Goal: Task Accomplishment & Management: Complete application form

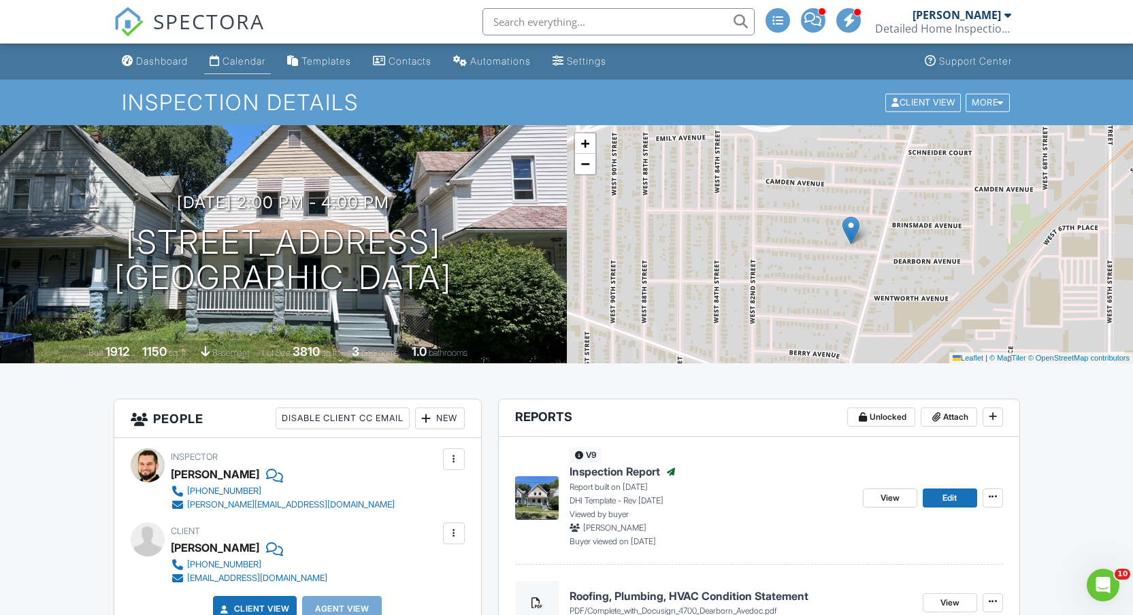
click at [246, 67] on link "Calendar" at bounding box center [237, 61] width 67 height 25
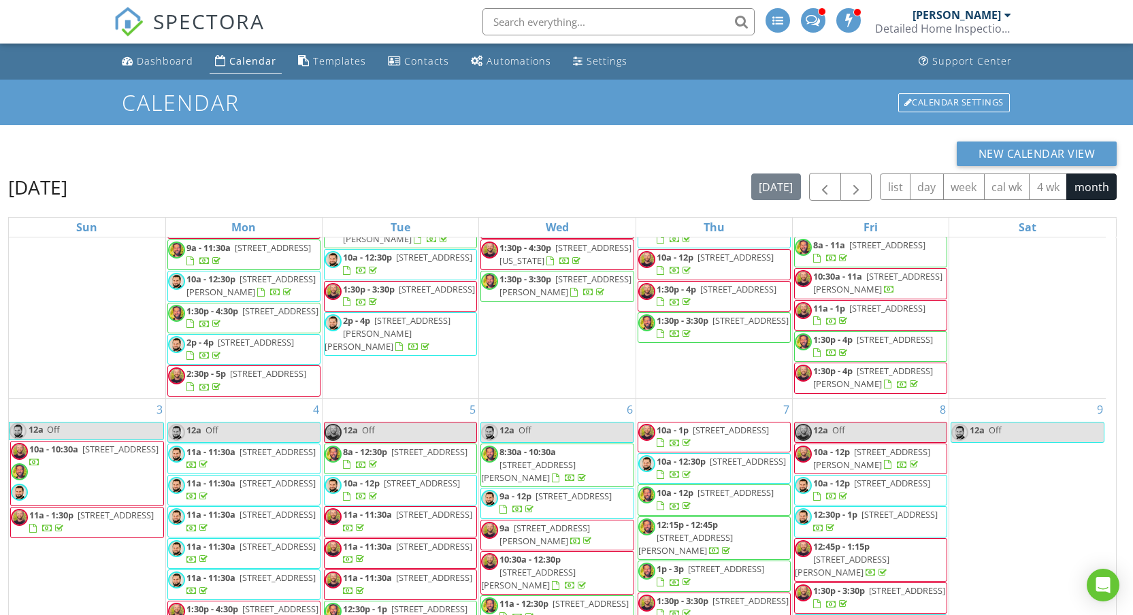
scroll to position [369, 0]
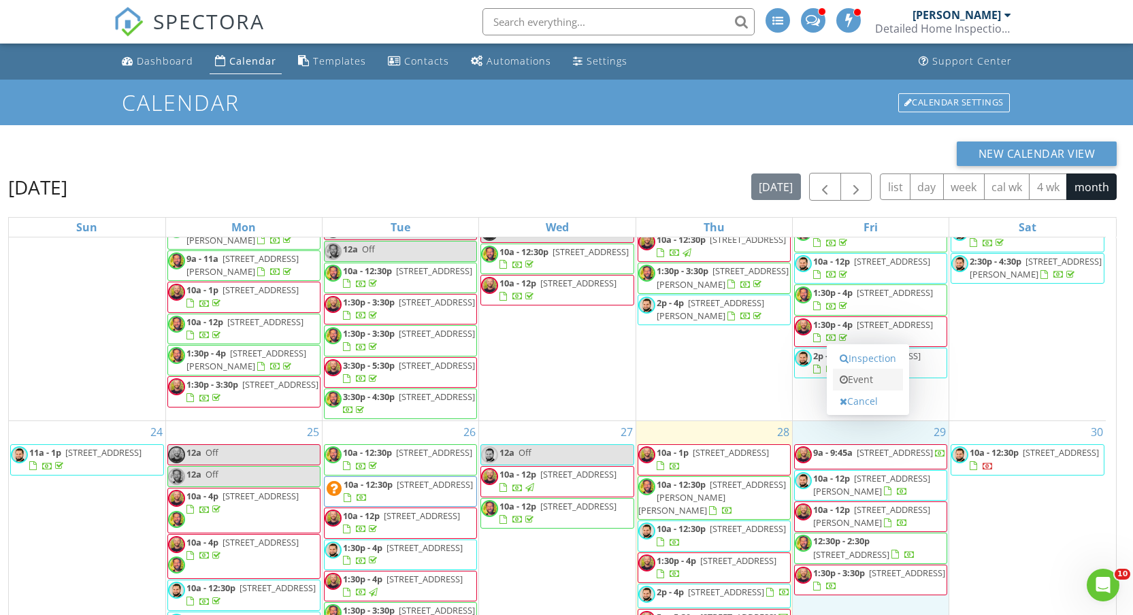
scroll to position [0, 0]
click at [865, 363] on link "Inspection" at bounding box center [868, 361] width 70 height 22
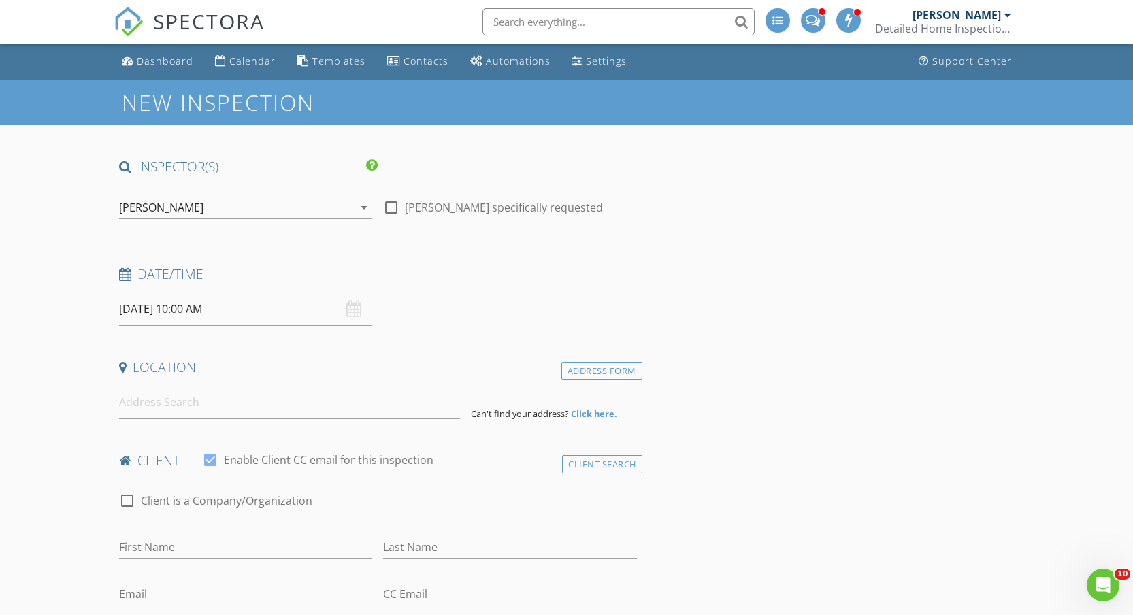
click at [202, 205] on div "[PERSON_NAME]" at bounding box center [236, 208] width 235 height 22
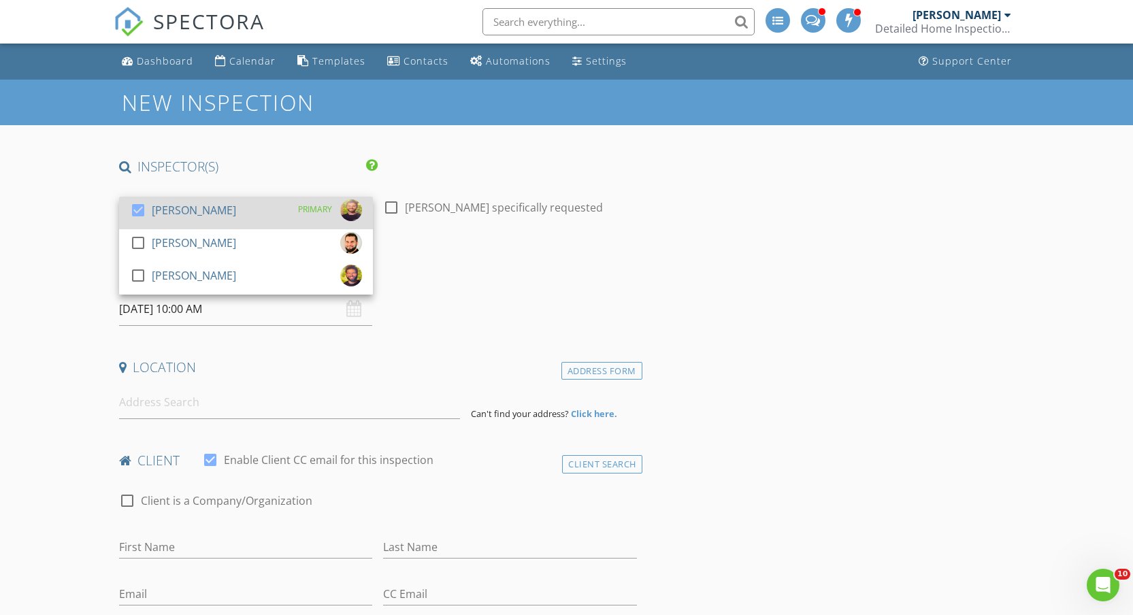
click at [202, 205] on div "[PERSON_NAME]" at bounding box center [194, 210] width 84 height 22
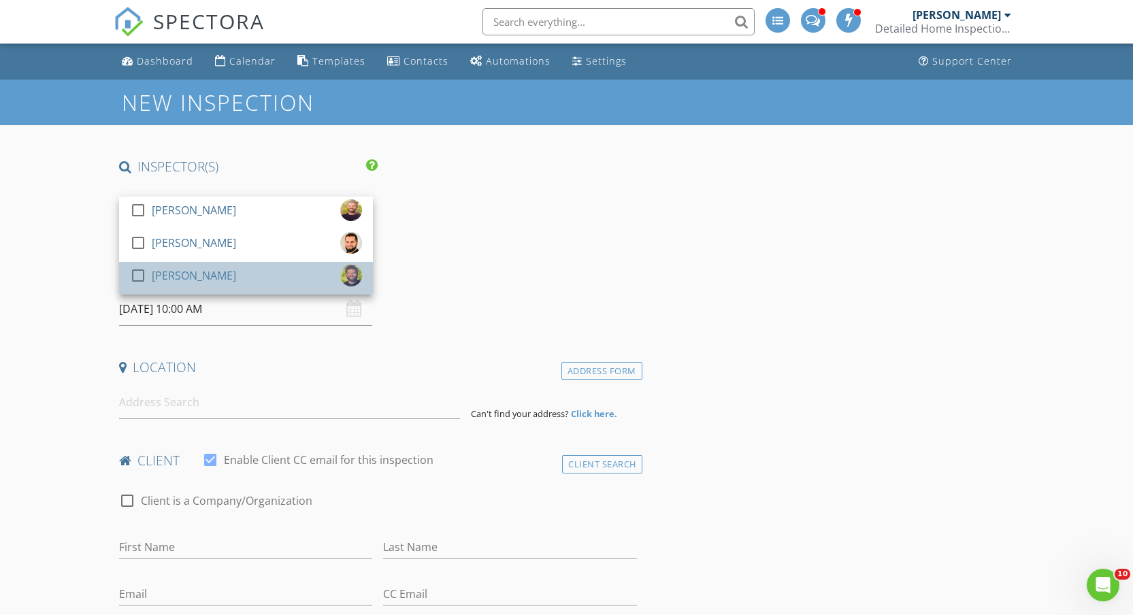
click at [193, 284] on div "[PERSON_NAME]" at bounding box center [194, 276] width 84 height 22
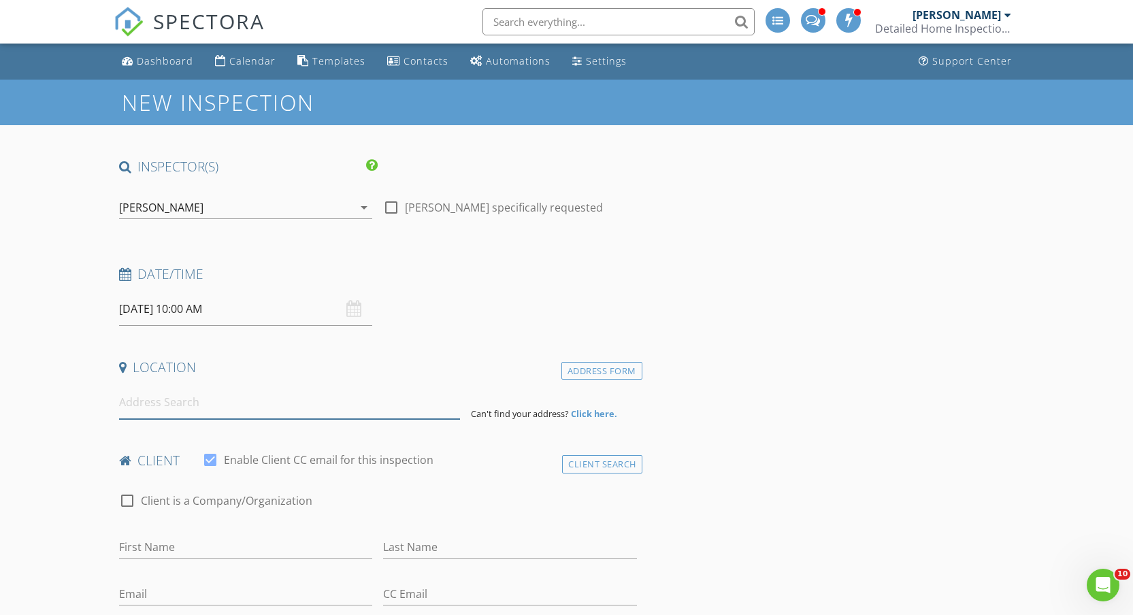
click at [183, 409] on input at bounding box center [289, 402] width 341 height 33
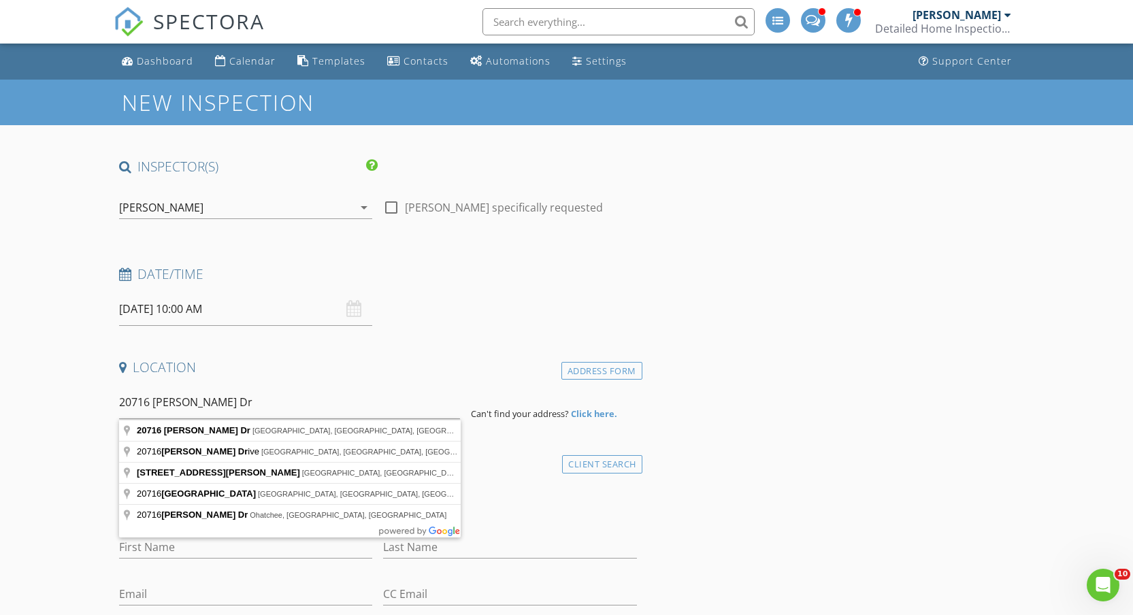
type input "20716 Kenyon Dr, Maple Heights, OH, USA"
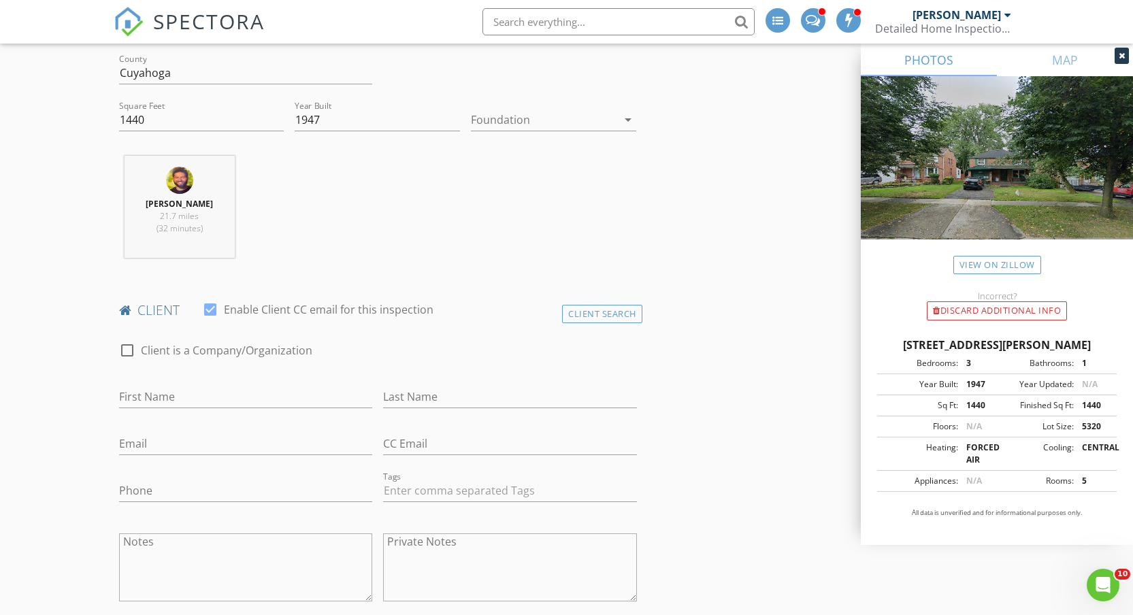
scroll to position [450, 0]
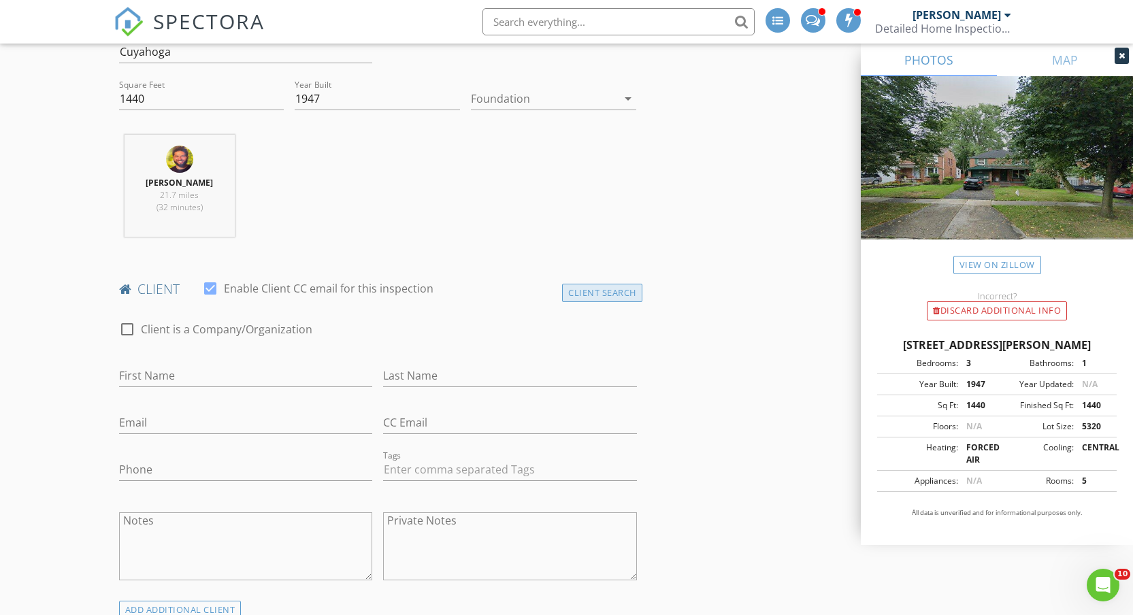
click at [611, 297] on div "Client Search" at bounding box center [602, 293] width 80 height 18
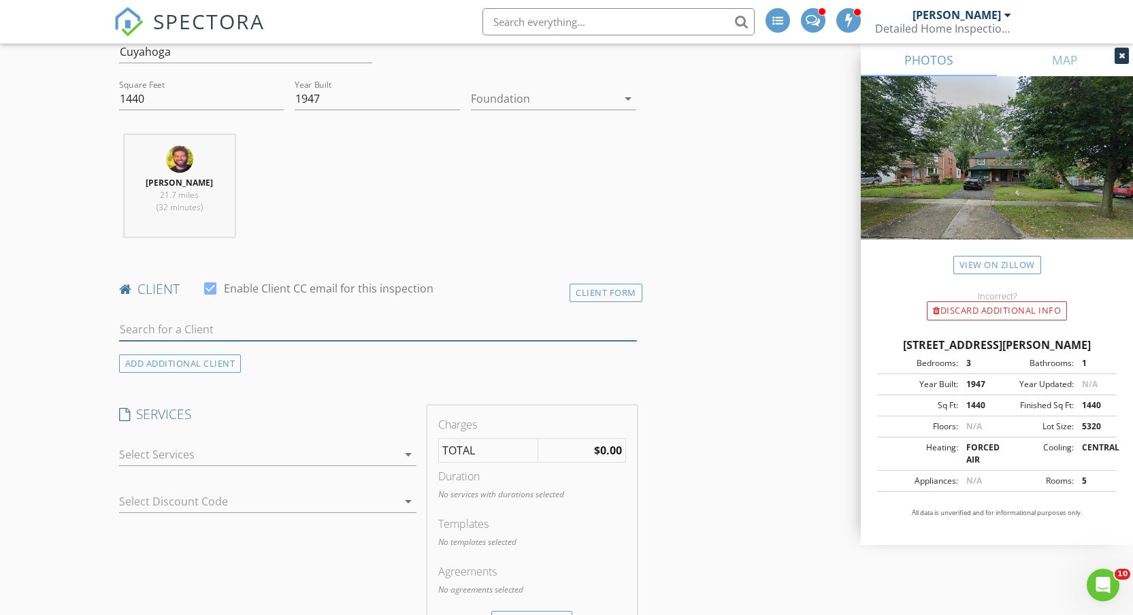
click at [287, 335] on input "text" at bounding box center [378, 329] width 518 height 22
type input "B"
click at [599, 288] on div "Client Form" at bounding box center [605, 293] width 73 height 18
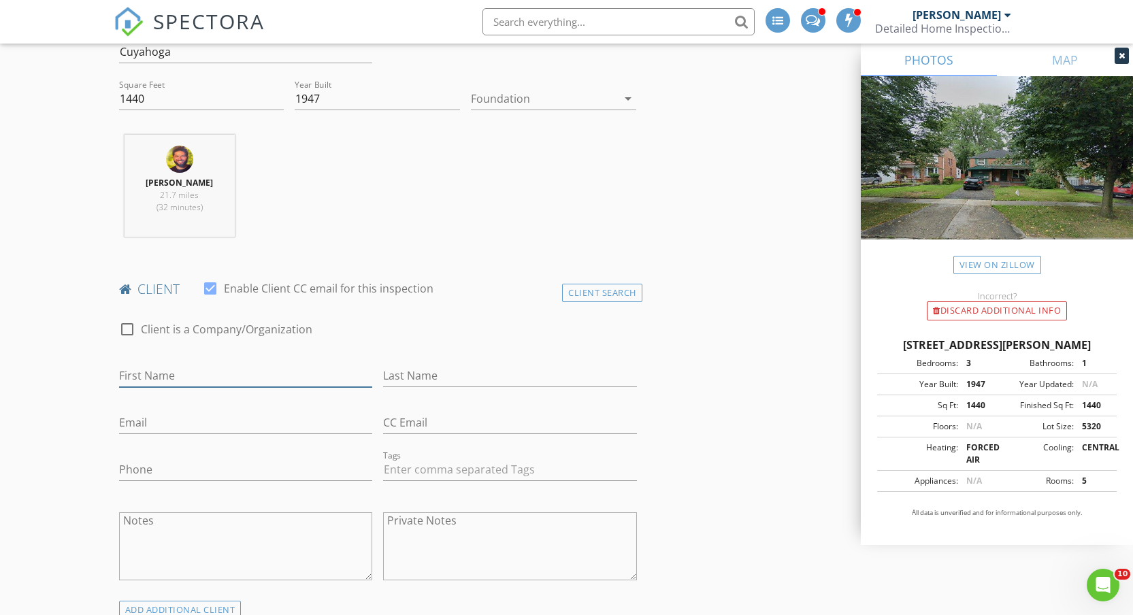
click at [304, 377] on input "First Name" at bounding box center [246, 376] width 254 height 22
type input "[PERSON_NAME]"
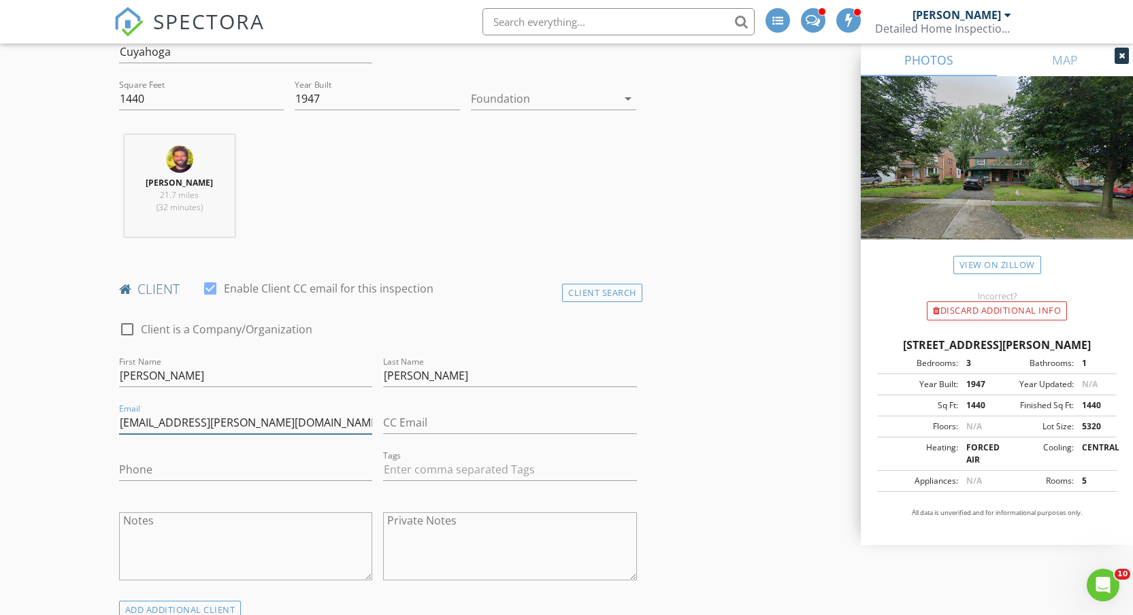
type input "[EMAIL_ADDRESS][PERSON_NAME][DOMAIN_NAME]"
click at [190, 463] on input "Phone" at bounding box center [246, 469] width 254 height 22
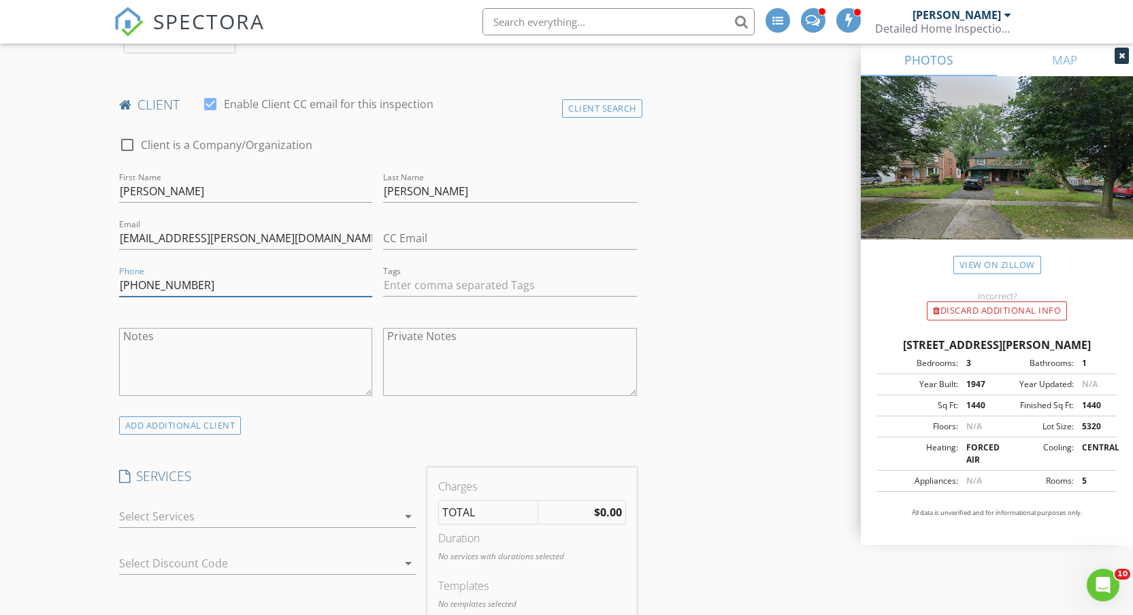
scroll to position [752, 0]
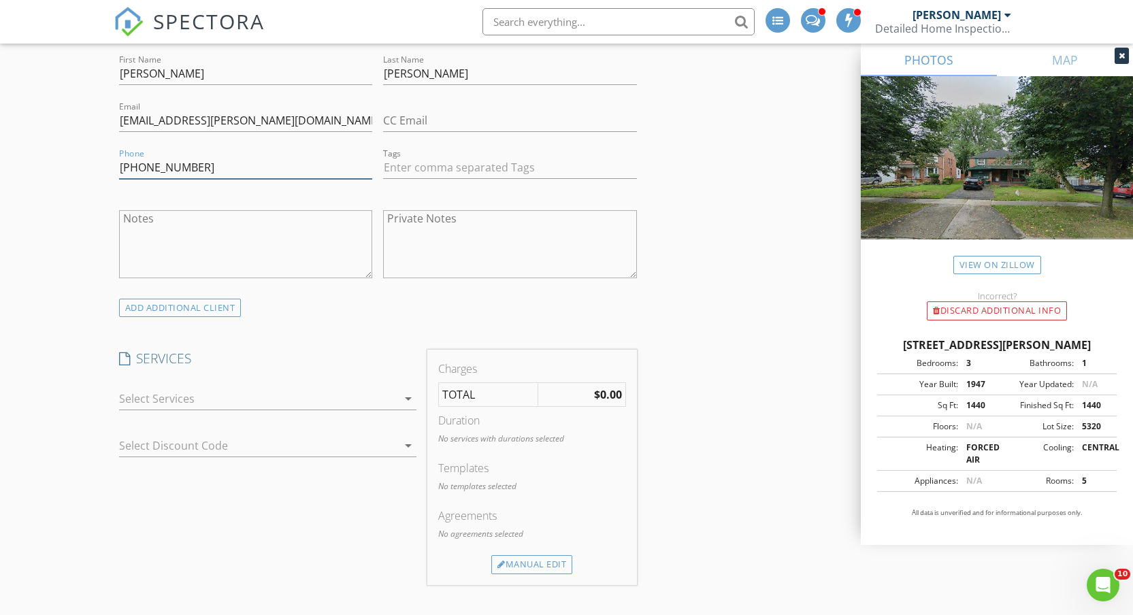
type input "[PHONE_NUMBER]"
click at [181, 405] on div at bounding box center [258, 399] width 278 height 22
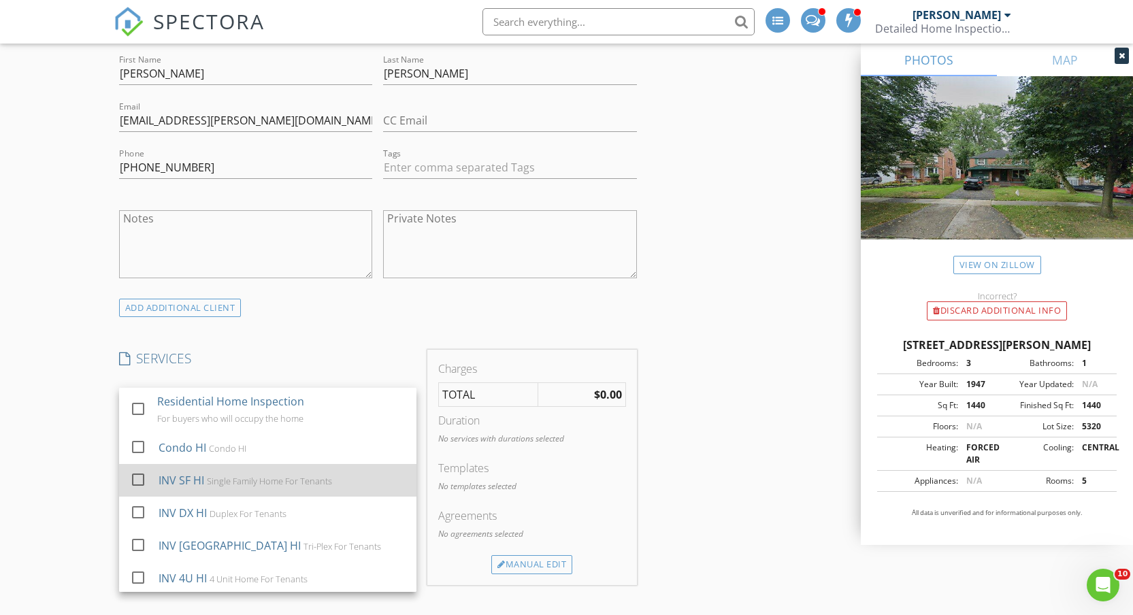
click at [184, 480] on div "INV SF HI" at bounding box center [181, 480] width 46 height 16
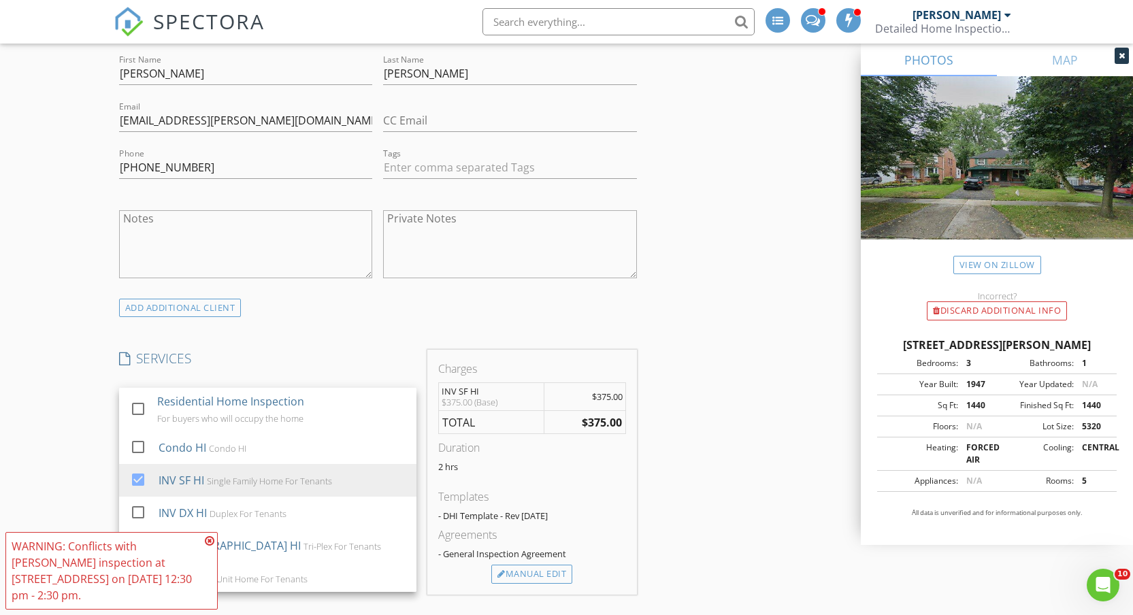
click at [81, 444] on div "New Inspection INSPECTOR(S) check_box_outline_blank Tyler Mizeres check_box_out…" at bounding box center [566, 549] width 1133 height 2443
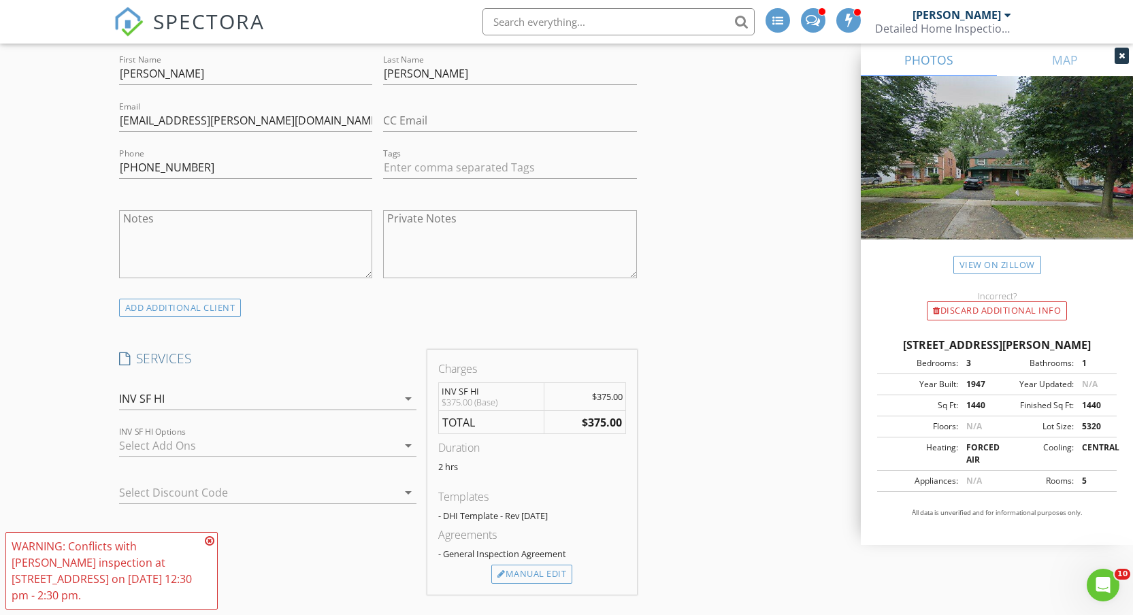
click at [210, 539] on icon at bounding box center [210, 540] width 10 height 11
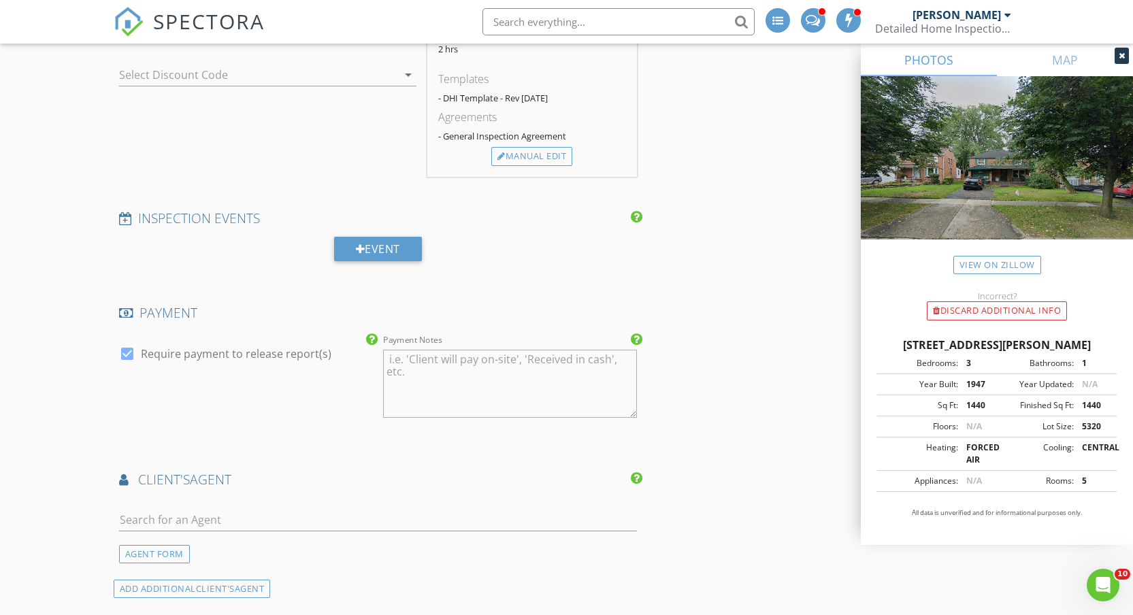
scroll to position [1284, 0]
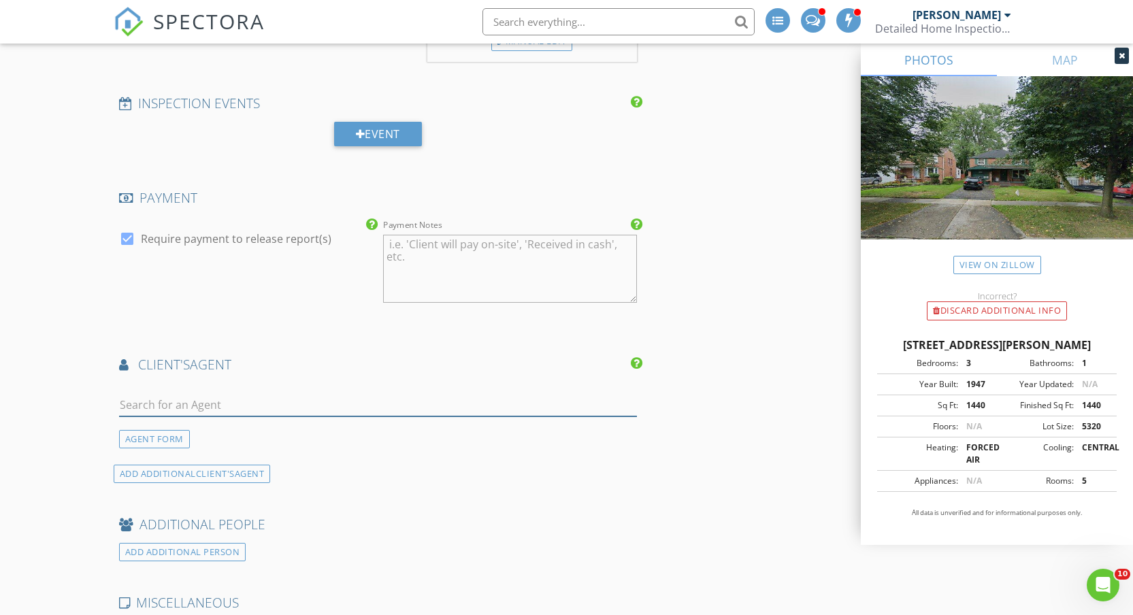
click at [214, 404] on input "text" at bounding box center [378, 405] width 518 height 22
type input "Pete K"
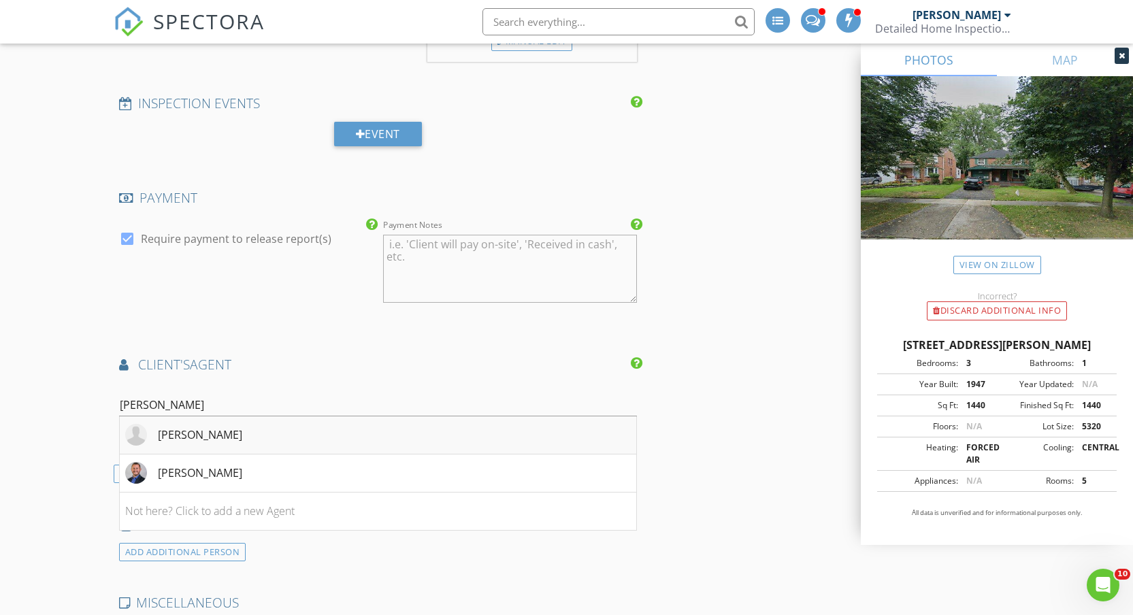
click at [195, 432] on div "[PERSON_NAME]" at bounding box center [200, 435] width 84 height 16
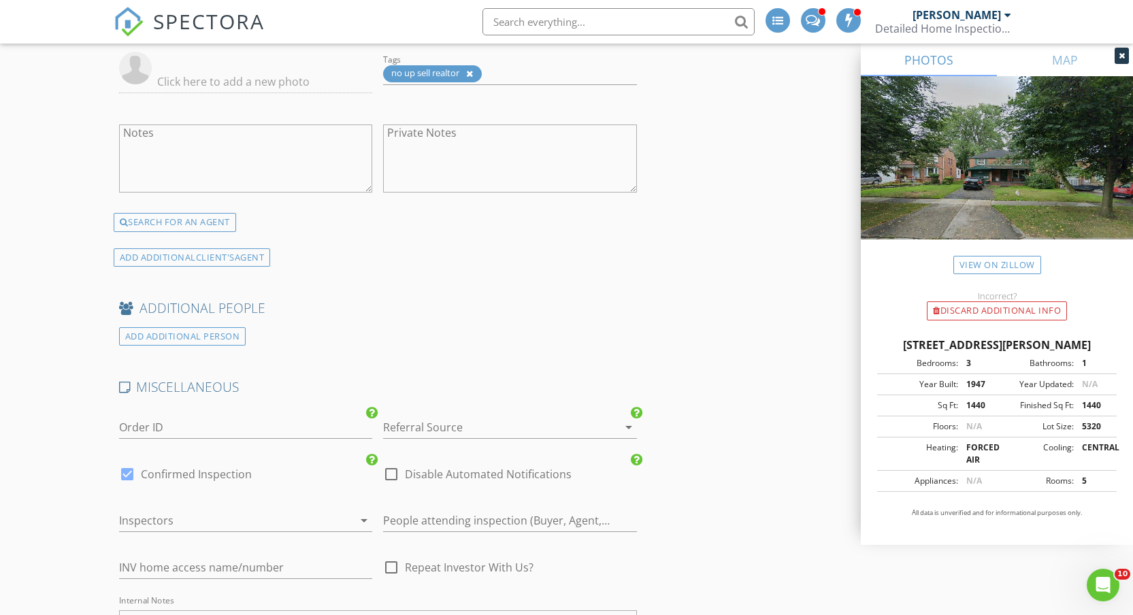
scroll to position [2166, 0]
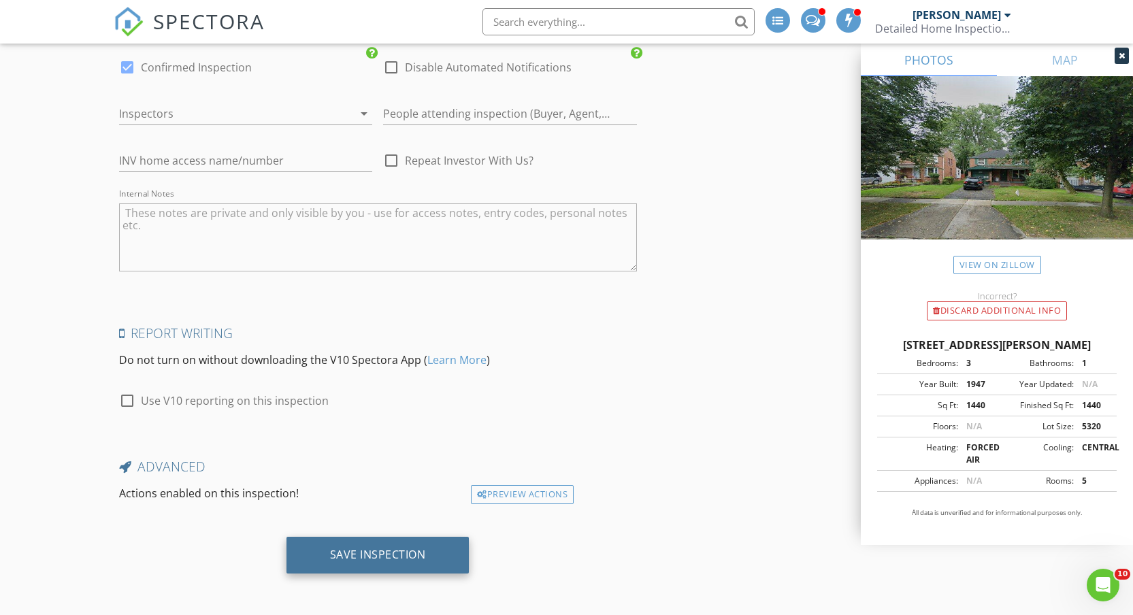
click at [378, 550] on div "Save Inspection" at bounding box center [378, 555] width 96 height 14
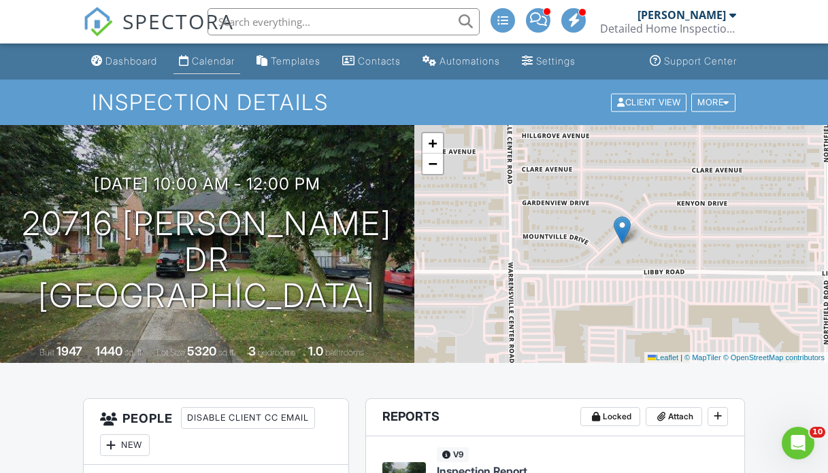
click at [212, 58] on div "Calendar" at bounding box center [213, 61] width 43 height 12
